Goal: Complete application form: Complete application form

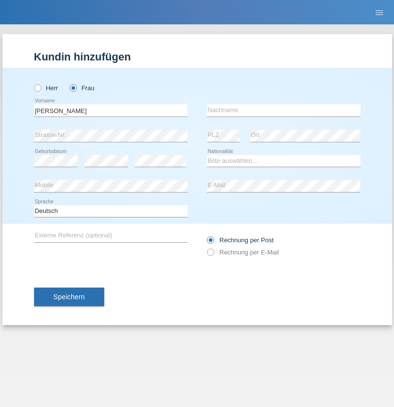
type input "[PERSON_NAME]"
click at [284, 110] on input "text" at bounding box center [283, 110] width 153 height 12
type input "Imgrüth"
select select "CH"
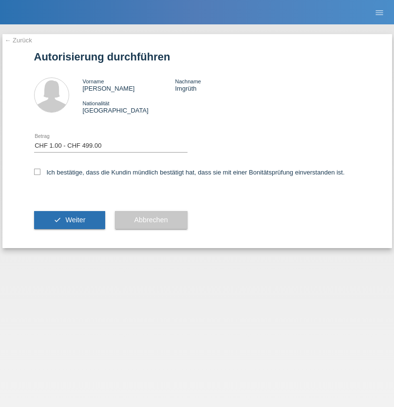
select select "1"
checkbox input "true"
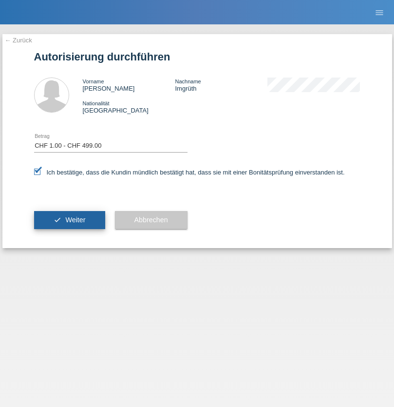
click at [69, 220] on span "Weiter" at bounding box center [75, 220] width 20 height 8
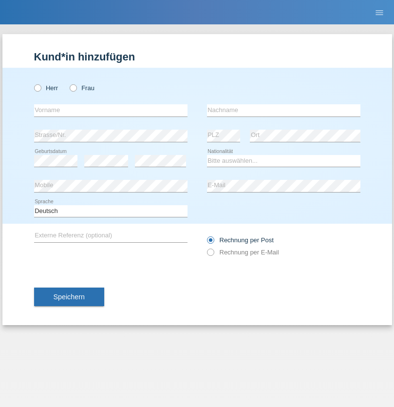
radio input "true"
click at [111, 110] on input "text" at bounding box center [110, 110] width 153 height 12
type input "[PERSON_NAME]"
click at [284, 110] on input "text" at bounding box center [283, 110] width 153 height 12
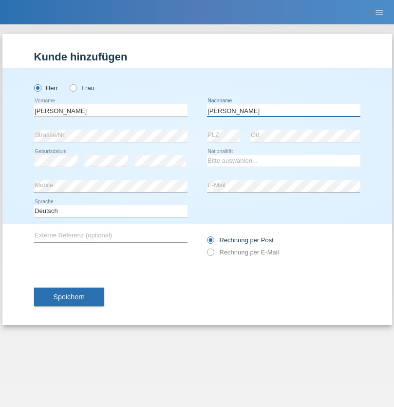
type input "Apostolopoulos"
select select "CH"
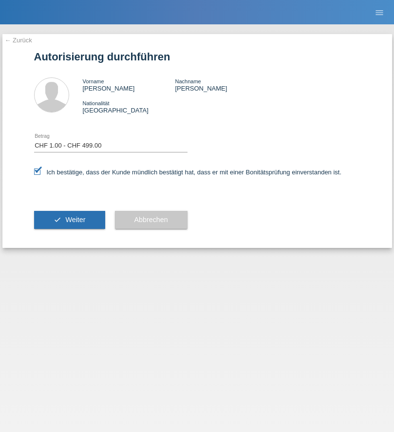
select select "1"
click at [69, 220] on span "Weiter" at bounding box center [75, 220] width 20 height 8
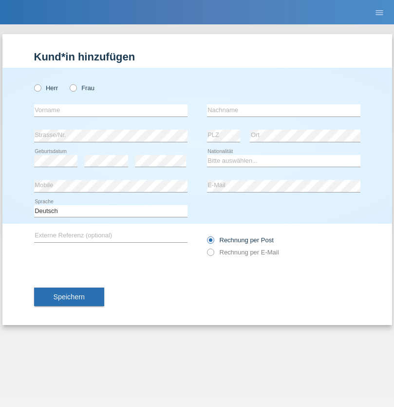
radio input "true"
click at [111, 110] on input "text" at bounding box center [110, 110] width 153 height 12
type input "Summer"
click at [284, 110] on input "text" at bounding box center [283, 110] width 153 height 12
type input "[PERSON_NAME]"
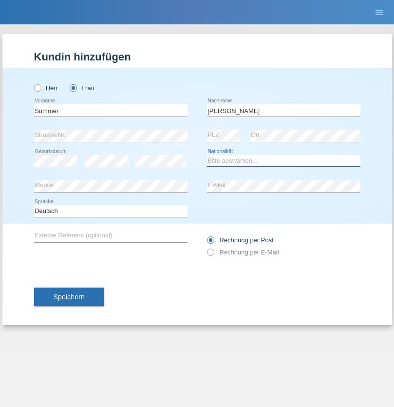
select select "DE"
select select "C"
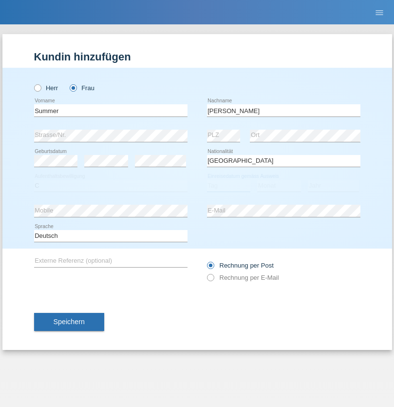
select select "18"
select select "07"
select select "2014"
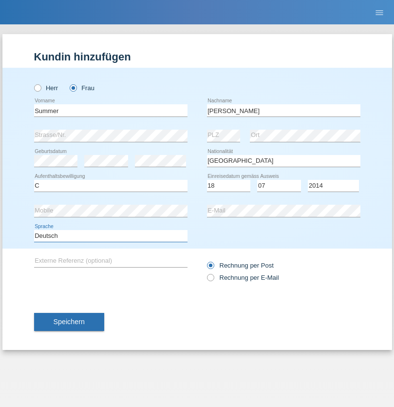
select select "en"
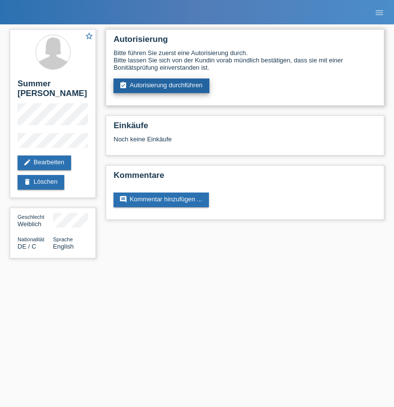
click at [162, 86] on link "assignment_turned_in Autorisierung durchführen" at bounding box center [162, 85] width 96 height 15
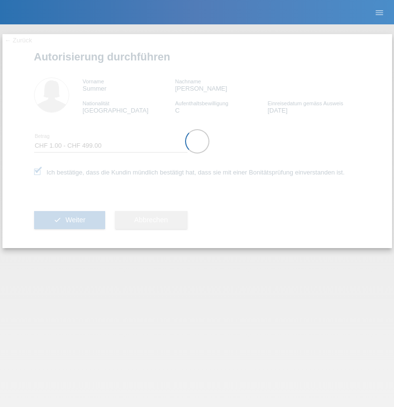
select select "1"
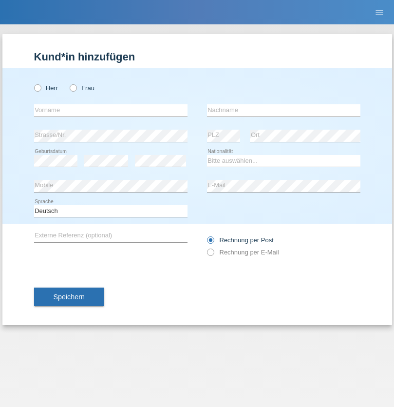
radio input "true"
click at [111, 110] on input "text" at bounding box center [110, 110] width 153 height 12
type input "Kevin"
click at [284, 110] on input "text" at bounding box center [283, 110] width 153 height 12
type input "Ferhati"
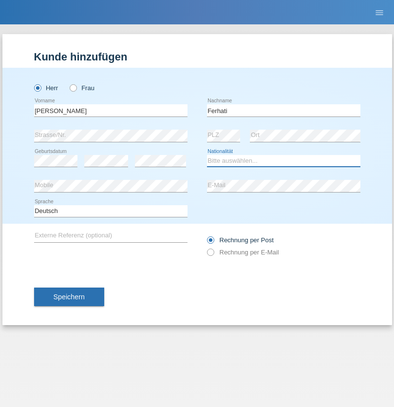
select select "DE"
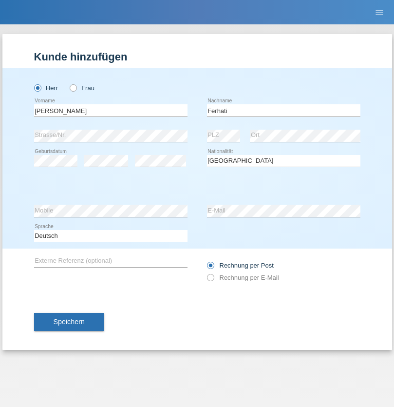
select select "C"
select select "14"
select select "02"
select select "2021"
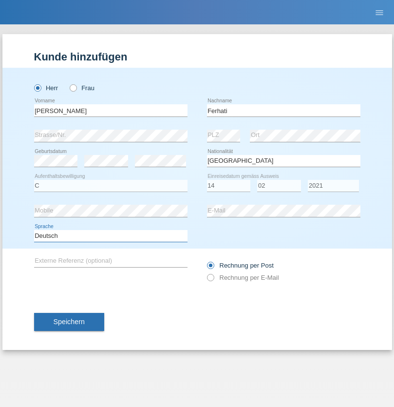
select select "en"
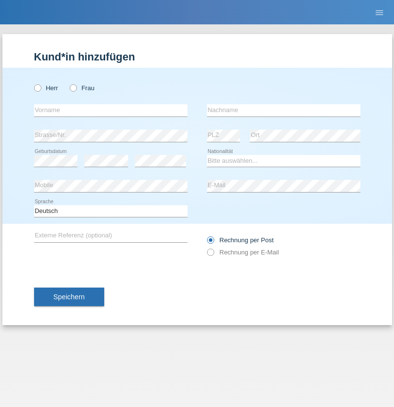
radio input "true"
click at [111, 110] on input "text" at bounding box center [110, 110] width 153 height 12
type input "firat"
click at [284, 110] on input "text" at bounding box center [283, 110] width 153 height 12
type input "kara"
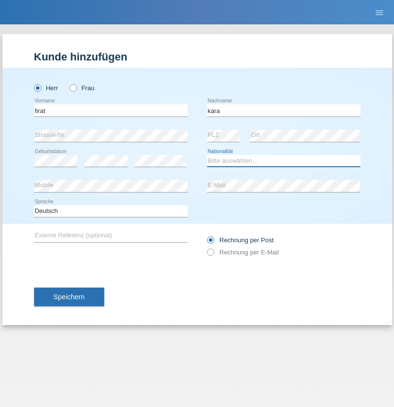
select select "CH"
radio input "true"
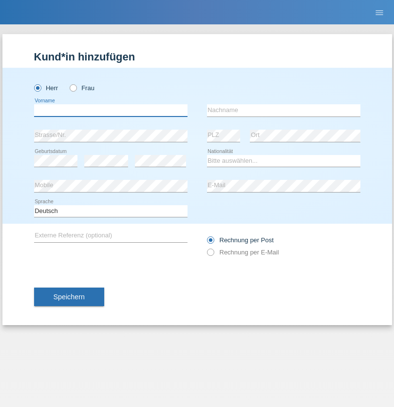
click at [111, 110] on input "text" at bounding box center [110, 110] width 153 height 12
type input "Bogdan"
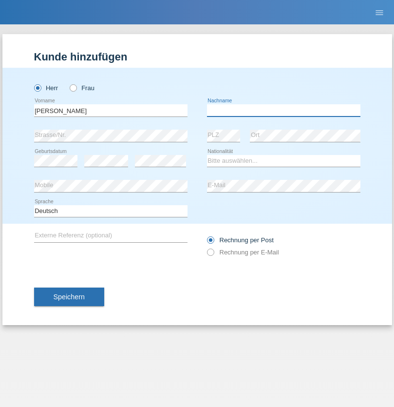
click at [284, 110] on input "text" at bounding box center [283, 110] width 153 height 12
type input "Cristian"
select select "RO"
select select "C"
select select "11"
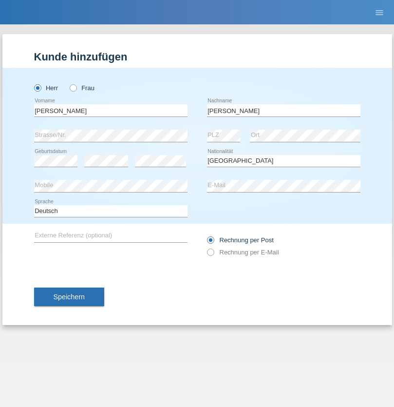
select select "02"
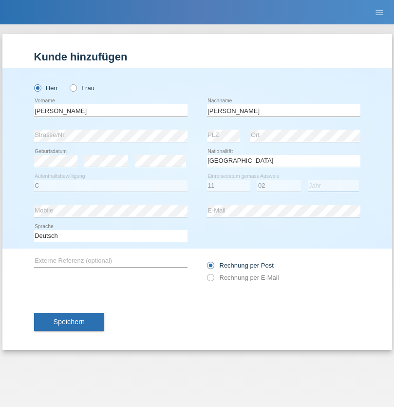
select select "2011"
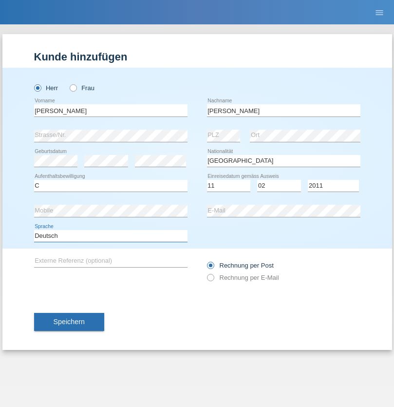
select select "en"
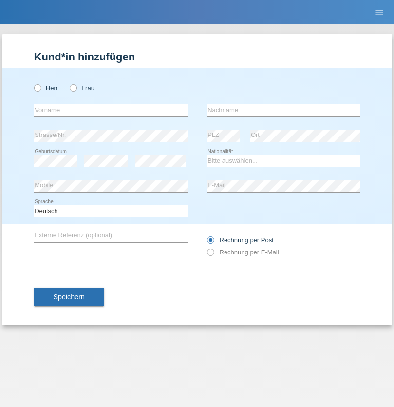
radio input "true"
click at [111, 110] on input "text" at bounding box center [110, 110] width 153 height 12
type input "[PERSON_NAME]"
click at [284, 110] on input "text" at bounding box center [283, 110] width 153 height 12
type input "Ymeri"
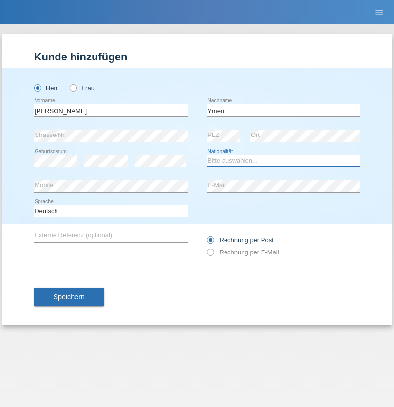
select select "XK"
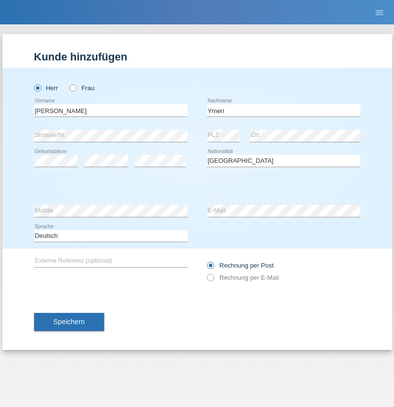
select select "C"
select select "21"
select select "03"
select select "1991"
